Goal: Use online tool/utility: Utilize a website feature to perform a specific function

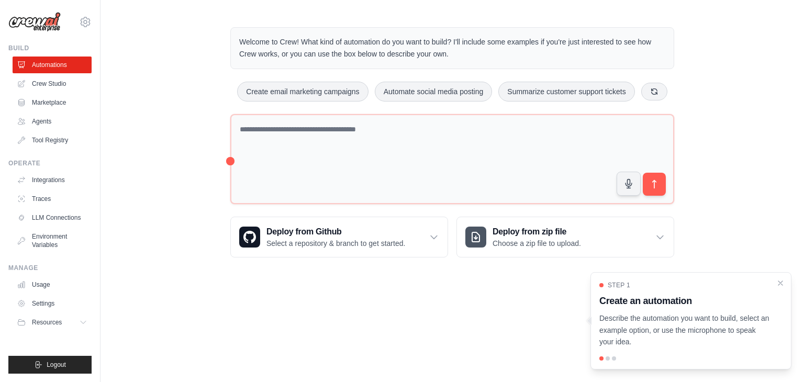
click at [401, 335] on body "bhalaji.inbasekaran@proton.me Settings Build Automations Crew Studio Resources …" at bounding box center [402, 191] width 804 height 382
click at [73, 323] on button "Resources" at bounding box center [53, 322] width 79 height 17
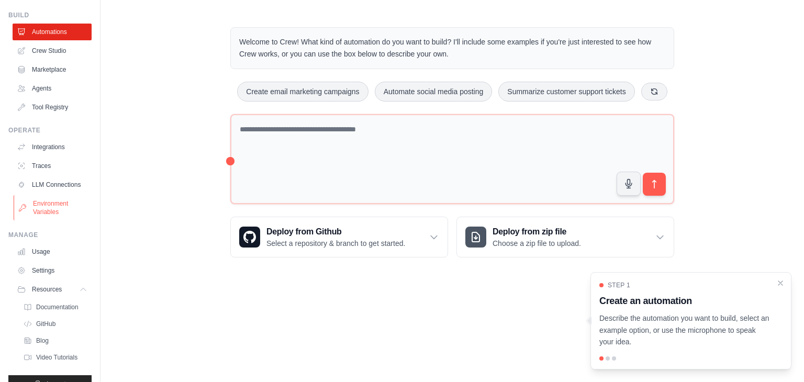
scroll to position [61, 0]
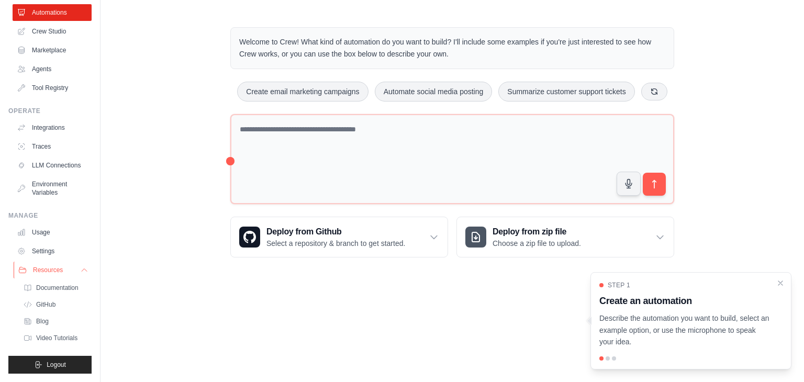
drag, startPoint x: 67, startPoint y: 266, endPoint x: 67, endPoint y: 260, distance: 5.8
click at [67, 266] on button "Resources" at bounding box center [53, 270] width 79 height 17
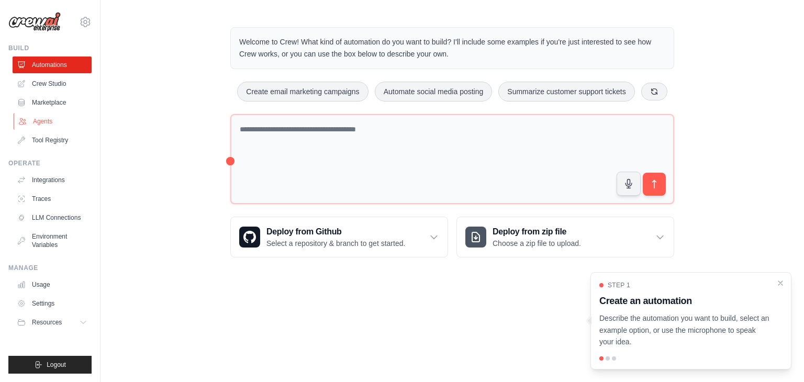
click at [37, 118] on link "Agents" at bounding box center [53, 121] width 79 height 17
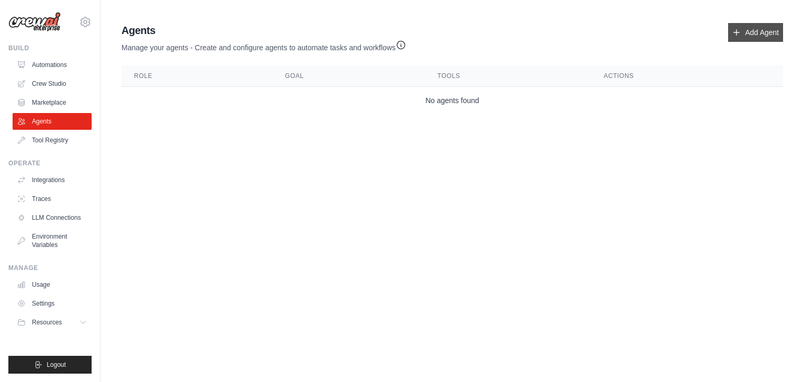
click at [753, 38] on link "Add Agent" at bounding box center [755, 32] width 55 height 19
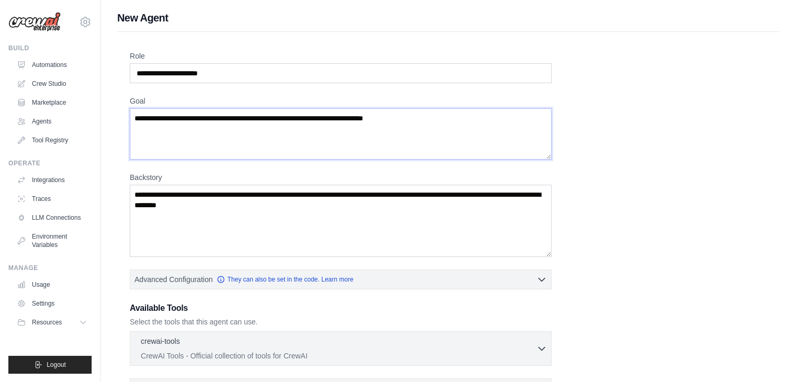
click at [395, 132] on textarea "Goal" at bounding box center [341, 133] width 422 height 51
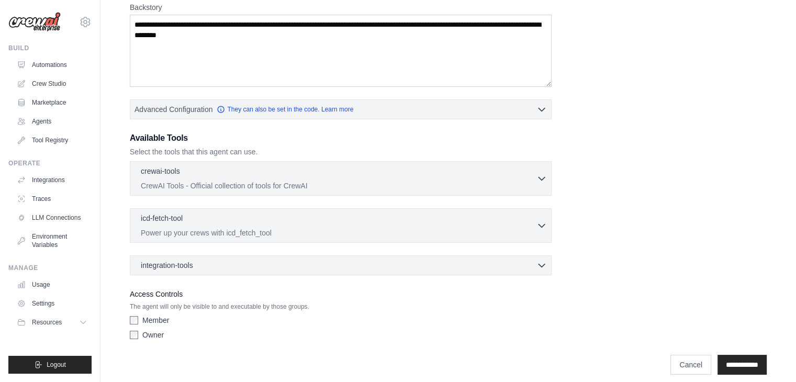
scroll to position [178, 0]
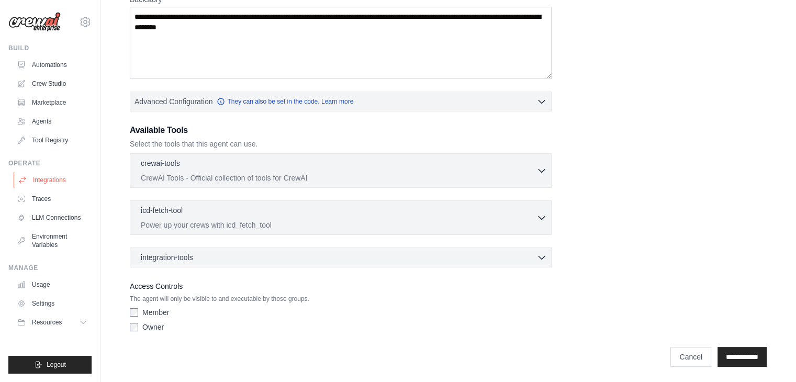
click at [58, 176] on link "Integrations" at bounding box center [53, 180] width 79 height 17
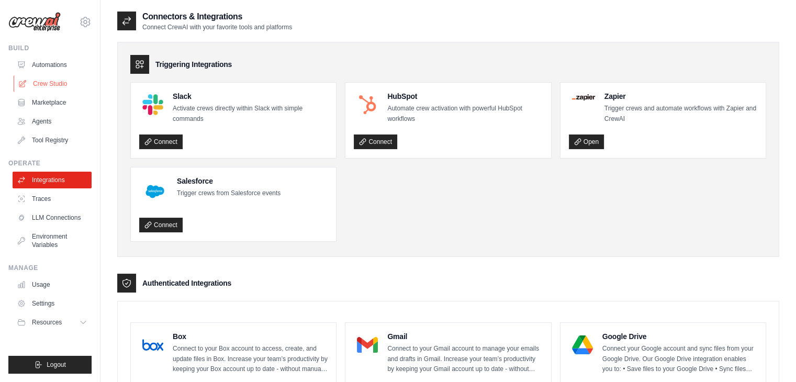
click at [51, 82] on link "Crew Studio" at bounding box center [53, 83] width 79 height 17
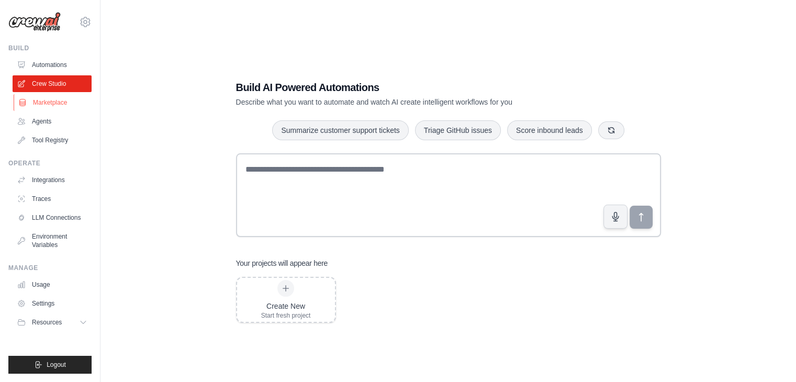
click at [49, 104] on link "Marketplace" at bounding box center [53, 102] width 79 height 17
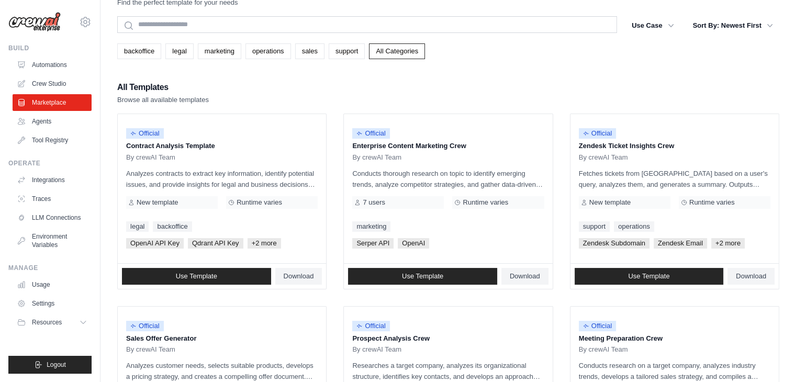
scroll to position [52, 0]
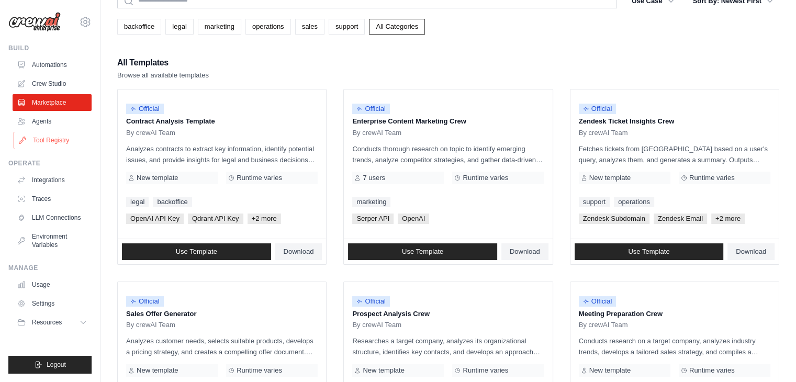
click at [54, 137] on link "Tool Registry" at bounding box center [53, 140] width 79 height 17
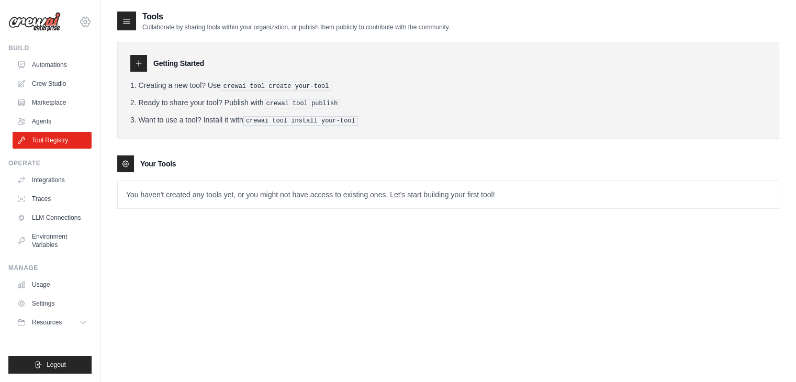
click at [86, 19] on icon at bounding box center [85, 22] width 13 height 13
click at [244, 25] on p "Collaborate by sharing tools within your organization, or publish them publicly…" at bounding box center [296, 27] width 308 height 8
click at [83, 327] on button "Resources" at bounding box center [53, 322] width 79 height 17
click at [78, 331] on button "Resources" at bounding box center [53, 322] width 79 height 17
click at [41, 82] on link "Crew Studio" at bounding box center [53, 83] width 79 height 17
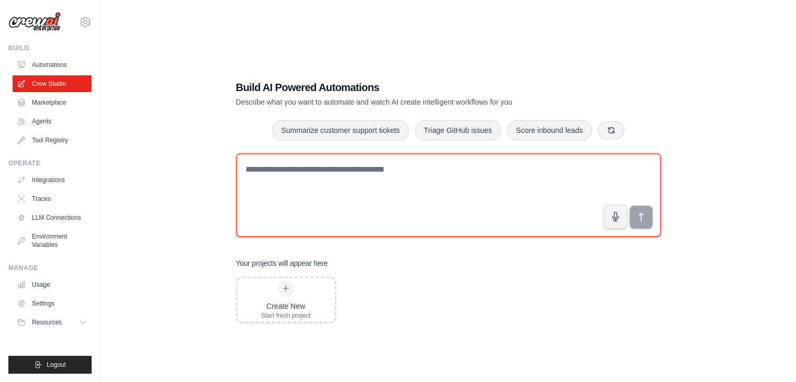
click at [395, 183] on textarea at bounding box center [448, 195] width 425 height 84
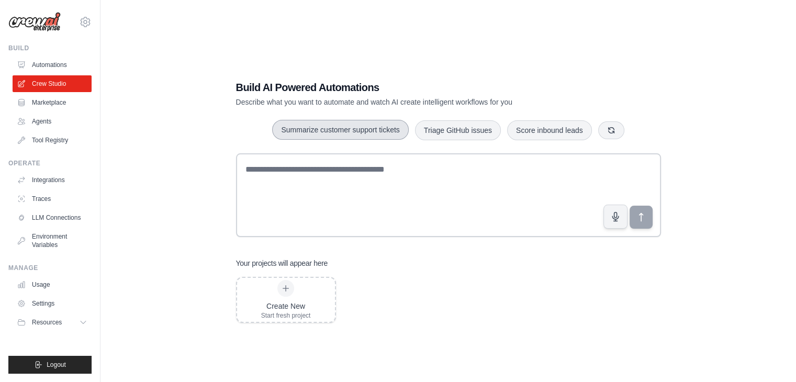
click at [347, 129] on button "Summarize customer support tickets" at bounding box center [340, 130] width 136 height 20
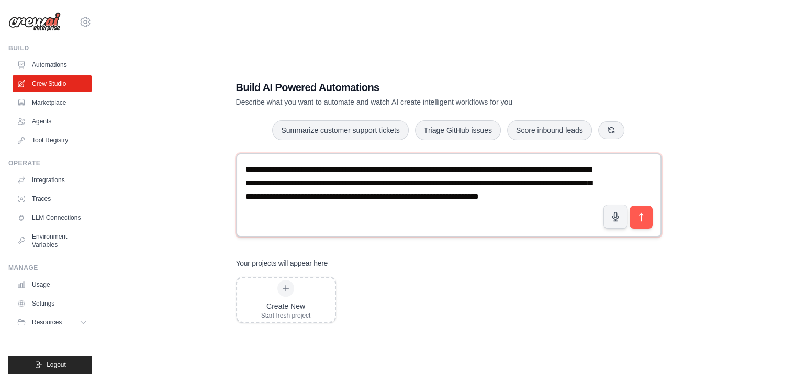
click at [381, 216] on textarea "**********" at bounding box center [448, 195] width 425 height 84
click at [392, 172] on textarea "**********" at bounding box center [448, 195] width 425 height 84
click at [382, 190] on textarea "**********" at bounding box center [448, 195] width 425 height 84
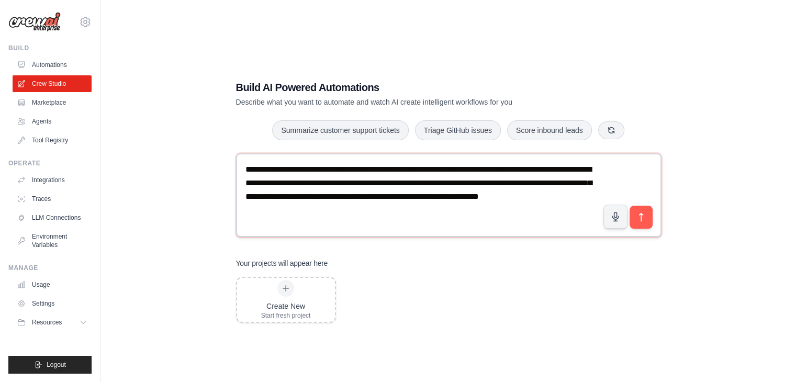
click at [382, 190] on textarea "**********" at bounding box center [448, 195] width 425 height 84
click at [337, 198] on textarea "**********" at bounding box center [448, 195] width 425 height 84
click at [381, 212] on textarea "**********" at bounding box center [448, 195] width 425 height 84
click at [610, 133] on icon "button" at bounding box center [611, 130] width 8 height 8
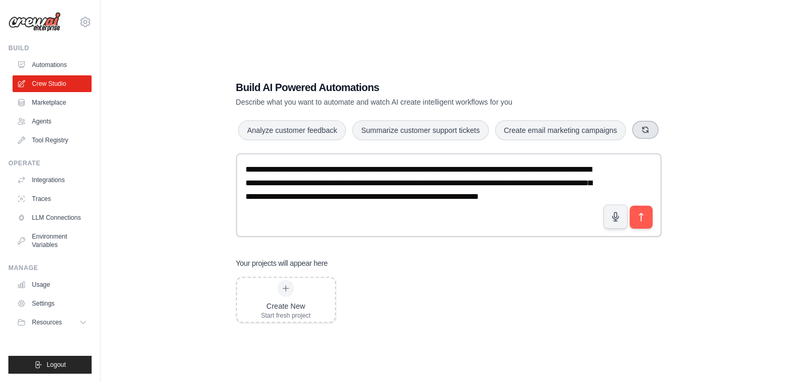
click at [649, 128] on button "button" at bounding box center [645, 130] width 26 height 18
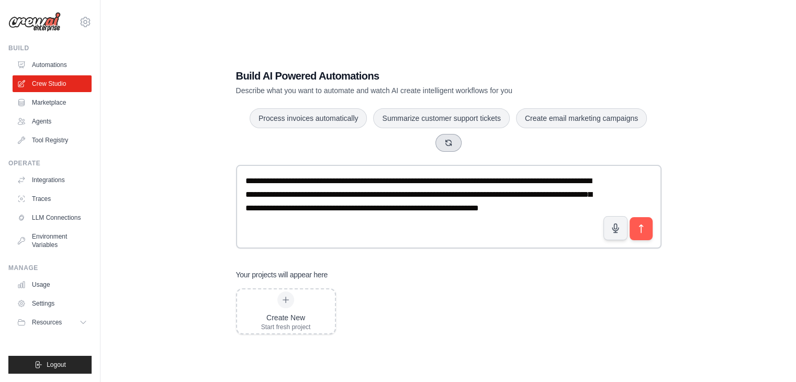
click at [452, 143] on icon "button" at bounding box center [448, 143] width 8 height 8
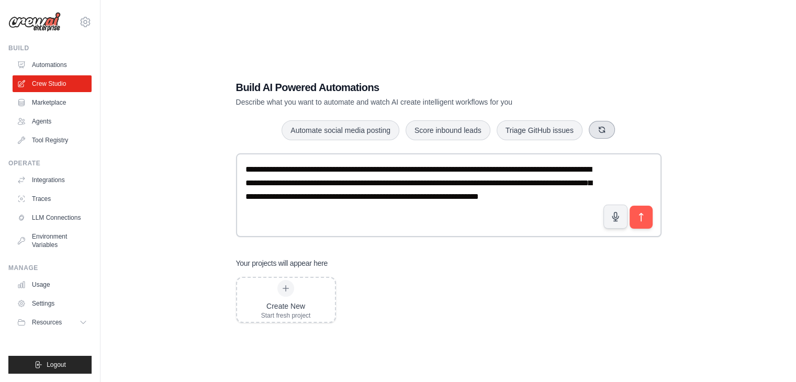
click at [604, 125] on button "button" at bounding box center [602, 130] width 26 height 18
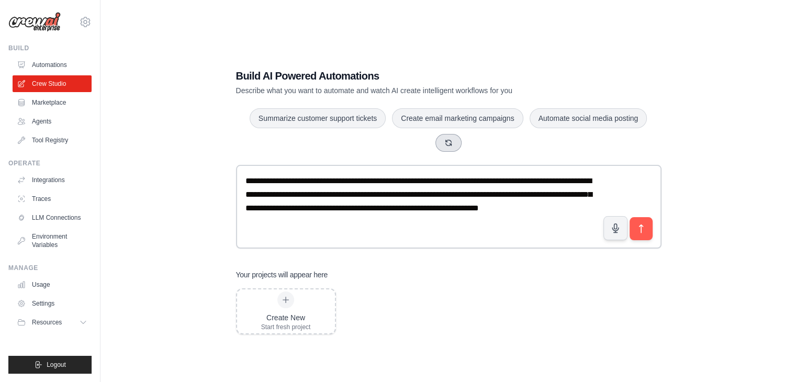
click at [455, 145] on button "button" at bounding box center [448, 143] width 26 height 18
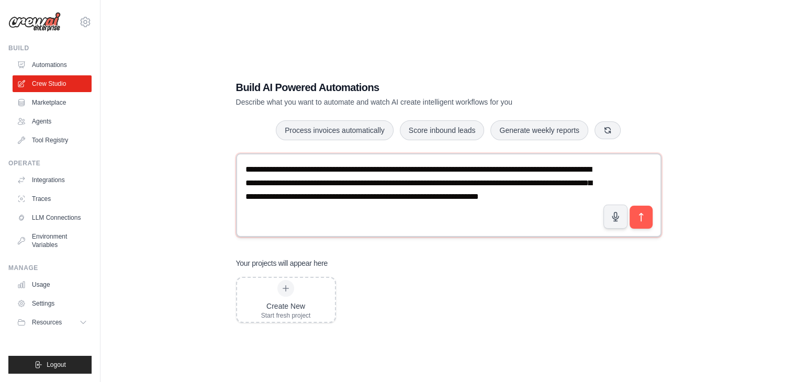
click at [366, 208] on textarea "**********" at bounding box center [448, 195] width 425 height 84
click at [282, 294] on div at bounding box center [285, 288] width 17 height 17
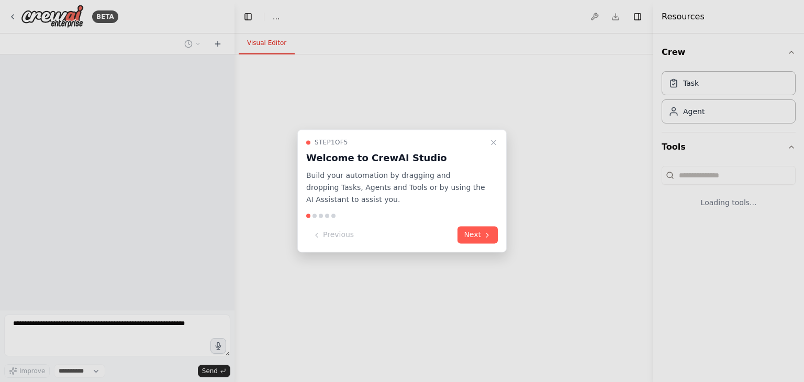
select select "****"
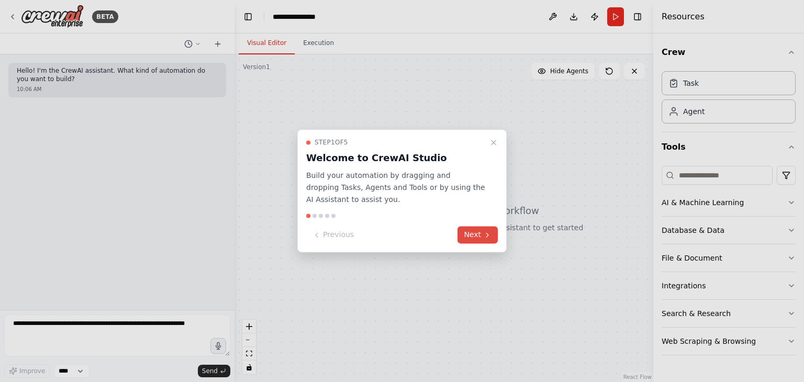
click at [486, 235] on icon at bounding box center [487, 235] width 8 height 8
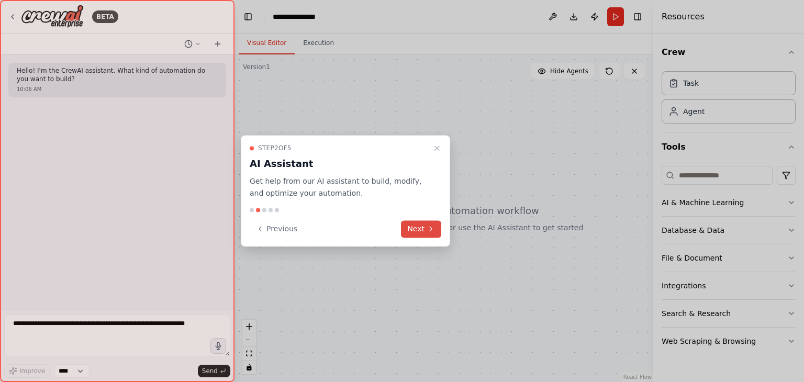
click at [425, 224] on button "Next" at bounding box center [421, 228] width 40 height 17
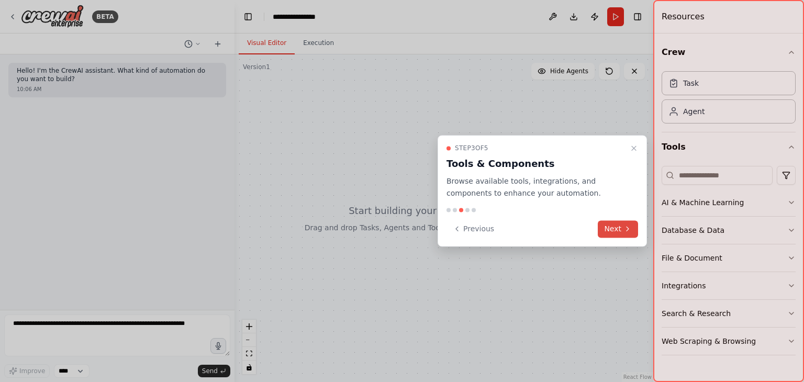
click at [626, 230] on icon at bounding box center [627, 228] width 8 height 8
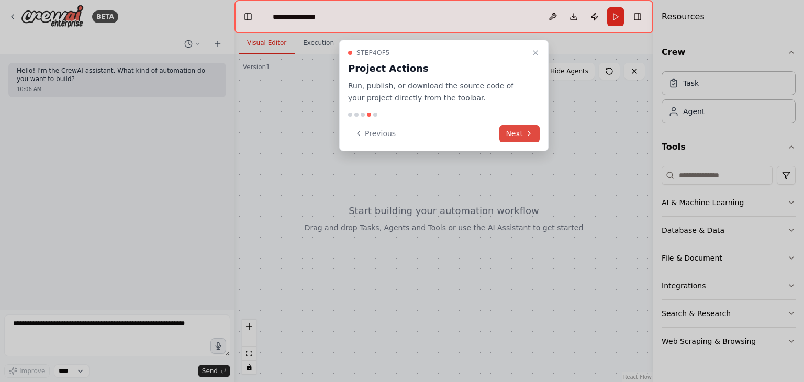
click at [522, 132] on button "Next" at bounding box center [519, 133] width 40 height 17
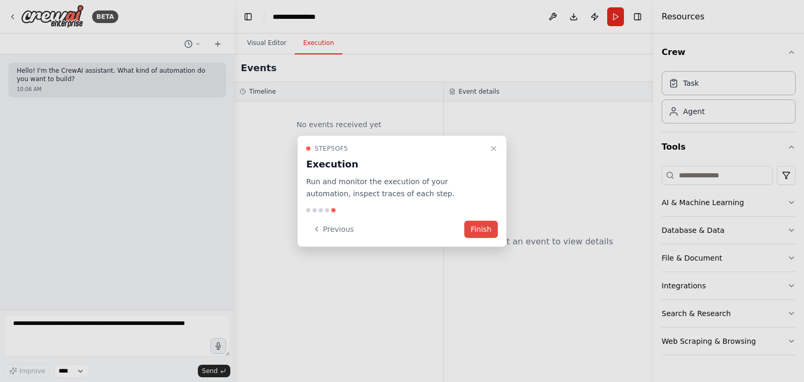
click at [490, 222] on button "Finish" at bounding box center [480, 228] width 33 height 17
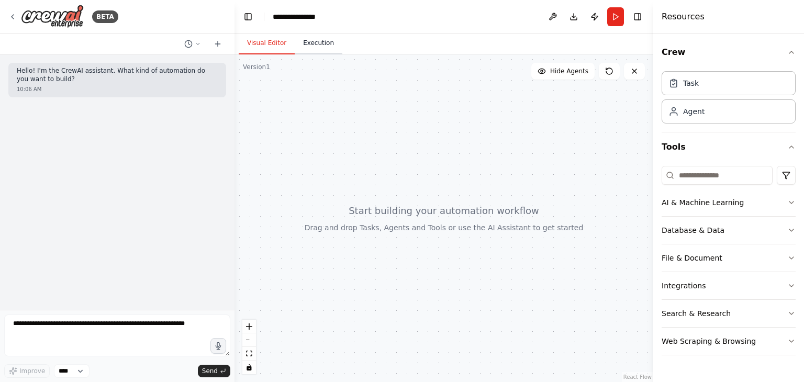
click at [305, 46] on button "Execution" at bounding box center [319, 43] width 48 height 22
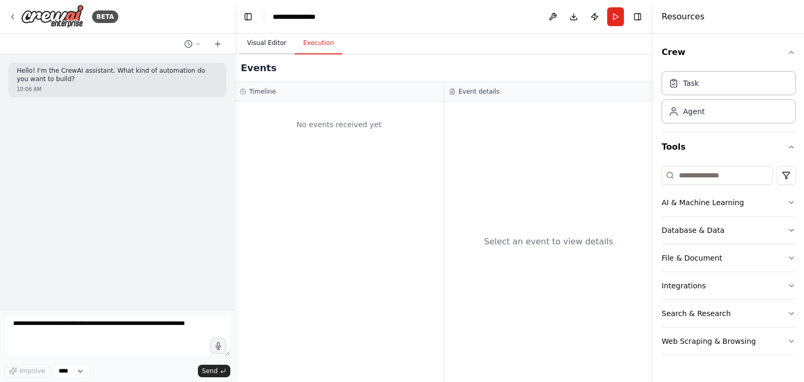
click at [260, 39] on button "Visual Editor" at bounding box center [267, 43] width 56 height 22
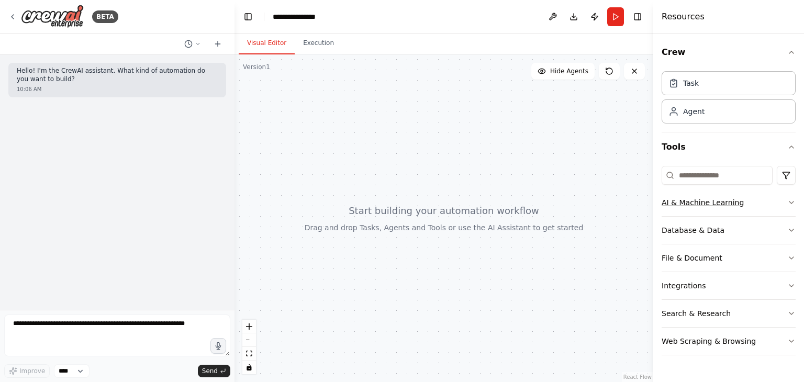
click at [784, 202] on button "AI & Machine Learning" at bounding box center [728, 202] width 134 height 27
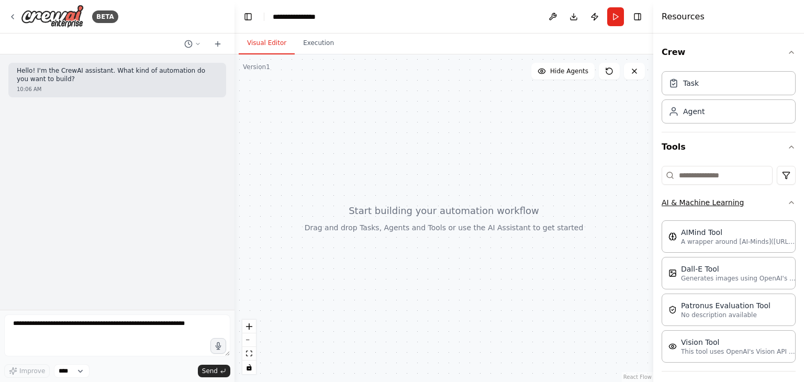
click at [789, 202] on icon "button" at bounding box center [791, 202] width 4 height 2
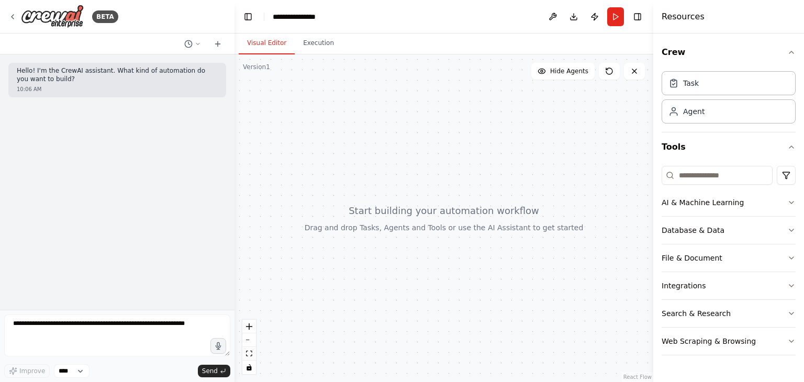
click at [88, 199] on div "Hello! I'm the CrewAI assistant. What kind of automation do you want to build? …" at bounding box center [117, 181] width 234 height 255
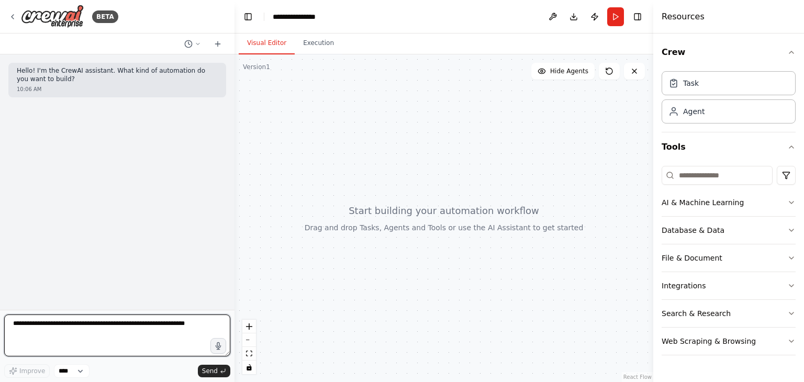
click at [98, 333] on textarea at bounding box center [117, 335] width 226 height 42
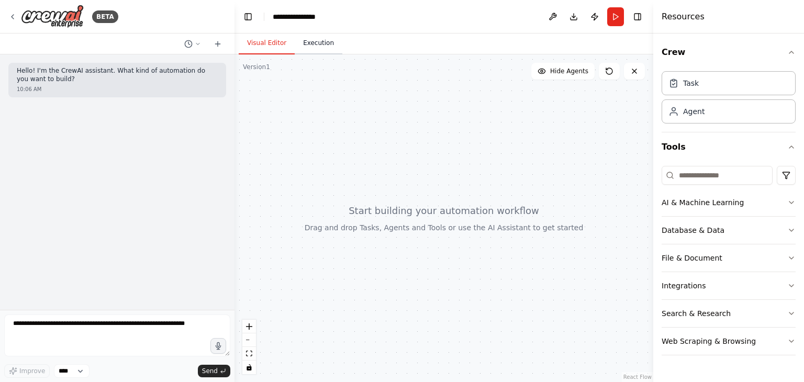
click at [312, 42] on button "Execution" at bounding box center [319, 43] width 48 height 22
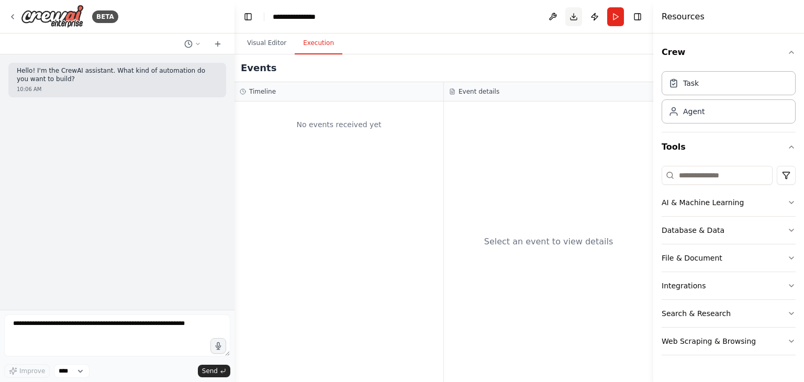
click at [569, 14] on button "Download" at bounding box center [573, 16] width 17 height 19
click at [601, 110] on div "Select an event to view details" at bounding box center [548, 242] width 209 height 280
click at [639, 16] on button "Toggle Right Sidebar" at bounding box center [637, 16] width 15 height 15
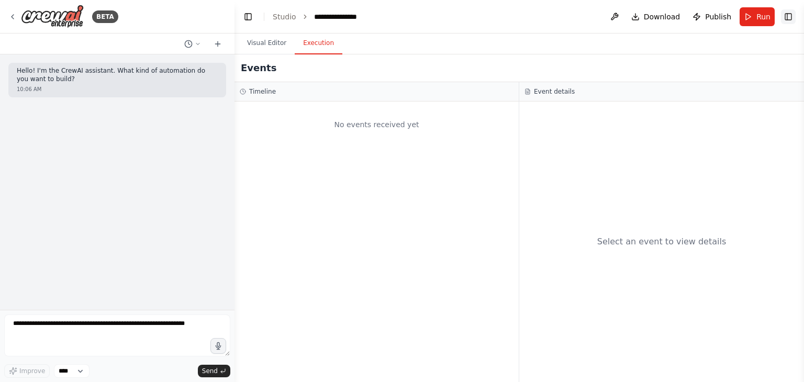
click at [786, 15] on button "Toggle Right Sidebar" at bounding box center [788, 16] width 15 height 15
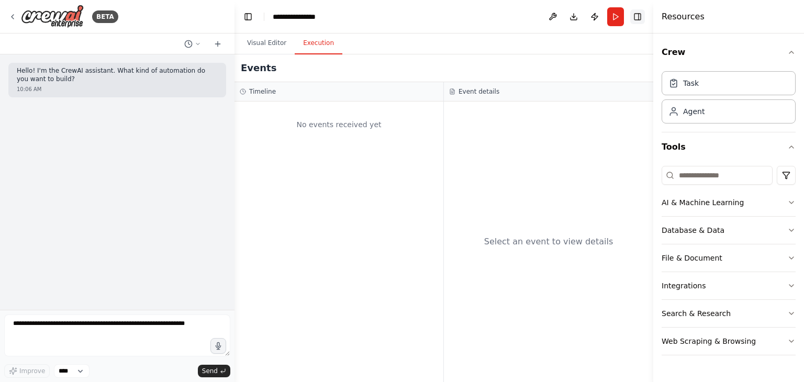
click at [644, 17] on button "Toggle Right Sidebar" at bounding box center [637, 16] width 15 height 15
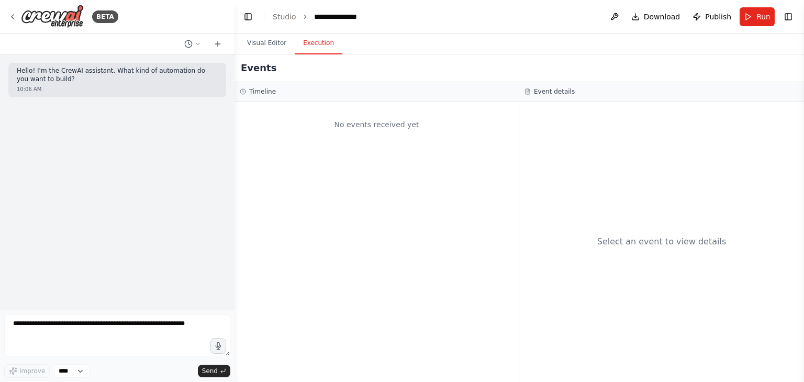
click at [795, 13] on header "**********" at bounding box center [518, 16] width 569 height 33
click at [198, 43] on icon at bounding box center [198, 44] width 6 height 6
click at [126, 36] on div at bounding box center [117, 191] width 234 height 382
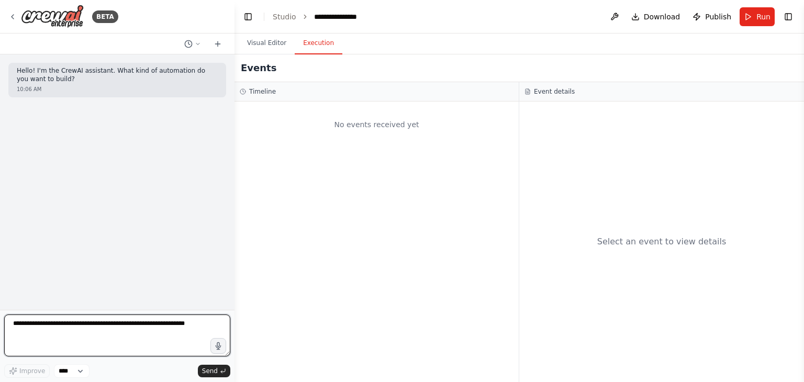
click at [111, 326] on textarea at bounding box center [117, 335] width 226 height 42
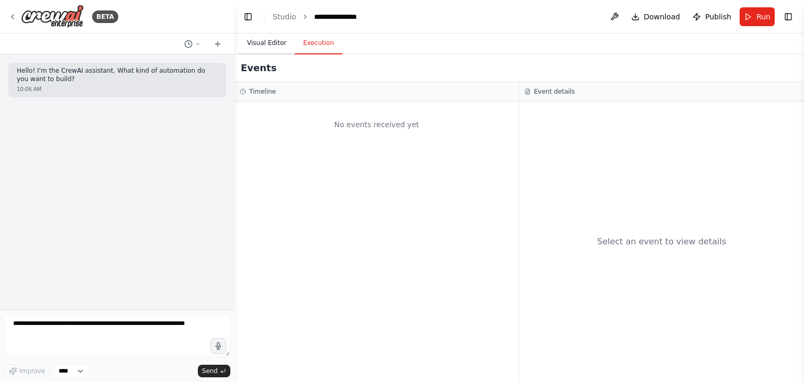
click at [275, 40] on button "Visual Editor" at bounding box center [267, 43] width 56 height 22
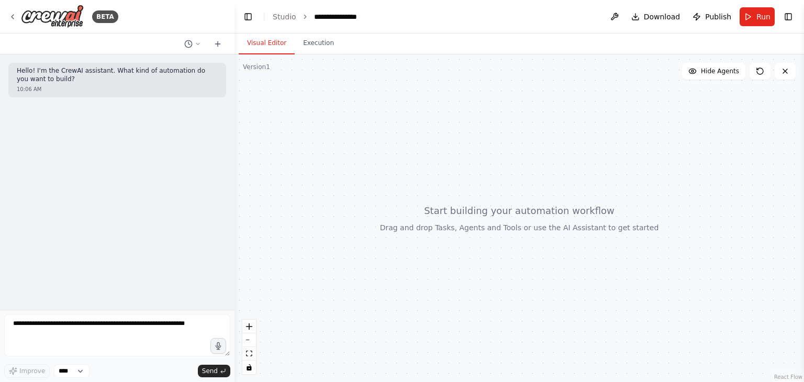
click at [53, 179] on div "Hello! I'm the CrewAI assistant. What kind of automation do you want to build? …" at bounding box center [117, 181] width 234 height 255
drag, startPoint x: 500, startPoint y: 216, endPoint x: 373, endPoint y: 242, distance: 130.3
click at [374, 242] on div at bounding box center [518, 218] width 569 height 328
drag, startPoint x: 400, startPoint y: 272, endPoint x: 420, endPoint y: 257, distance: 25.0
click at [420, 257] on div at bounding box center [518, 218] width 569 height 328
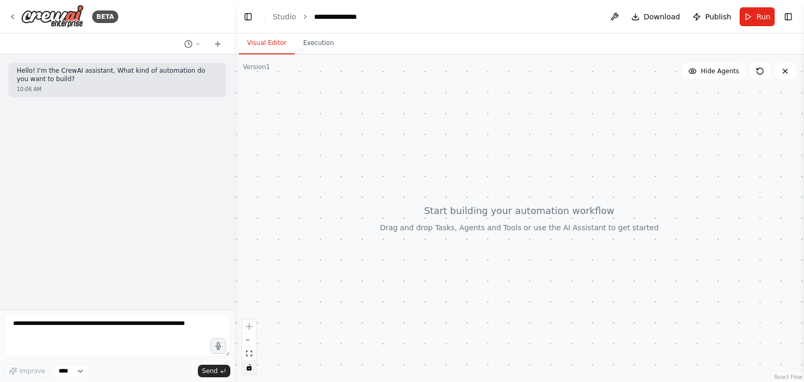
click at [251, 368] on icon "toggle interactivity" at bounding box center [249, 367] width 6 height 6
drag, startPoint x: 381, startPoint y: 280, endPoint x: 435, endPoint y: 277, distance: 54.0
click at [435, 277] on div at bounding box center [518, 218] width 569 height 328
click at [250, 370] on button "toggle interactivity" at bounding box center [249, 368] width 14 height 14
click at [12, 15] on icon at bounding box center [12, 17] width 8 height 8
